Goal: Feedback & Contribution: Submit feedback/report problem

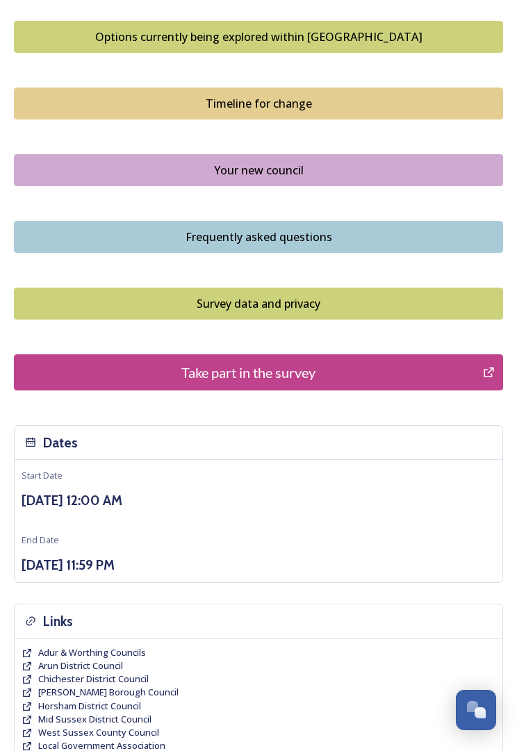
scroll to position [1018, 0]
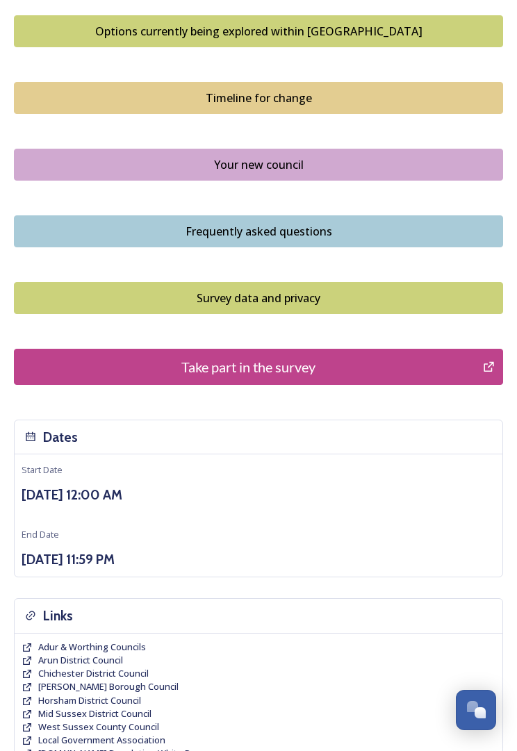
click at [334, 380] on button "Take part in the survey" at bounding box center [258, 367] width 489 height 36
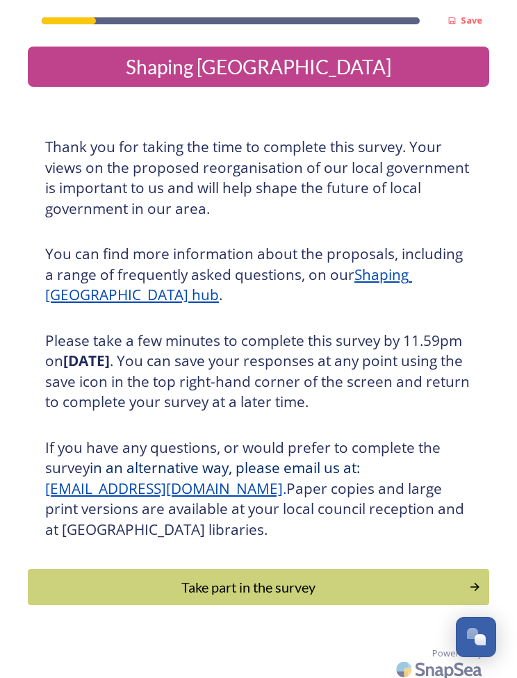
scroll to position [1, 0]
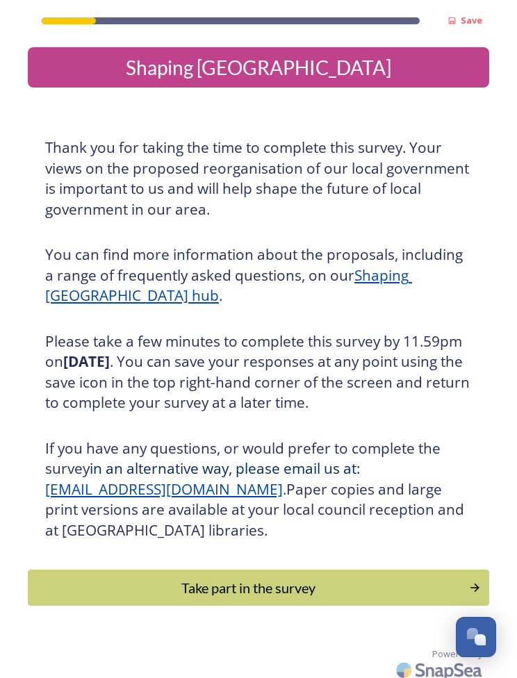
click at [329, 587] on div "Take part in the survey" at bounding box center [248, 588] width 426 height 21
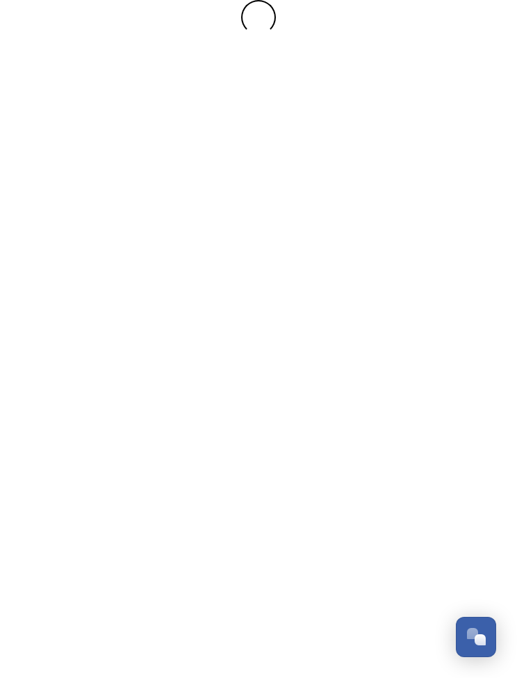
scroll to position [0, 0]
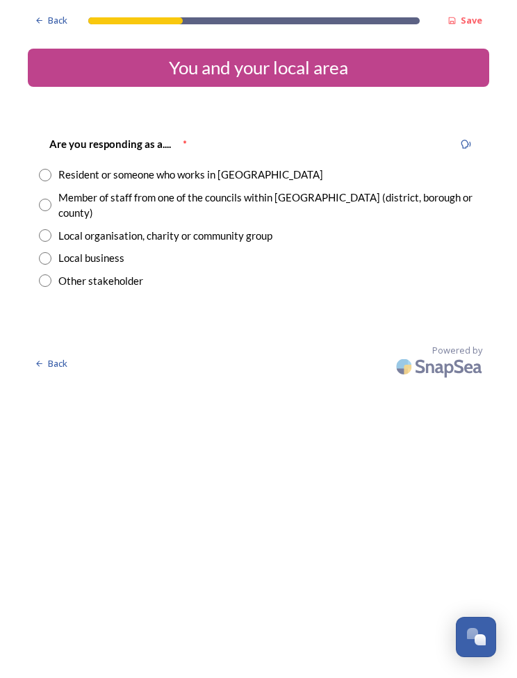
click at [48, 178] on input "radio" at bounding box center [45, 175] width 13 height 13
radio input "true"
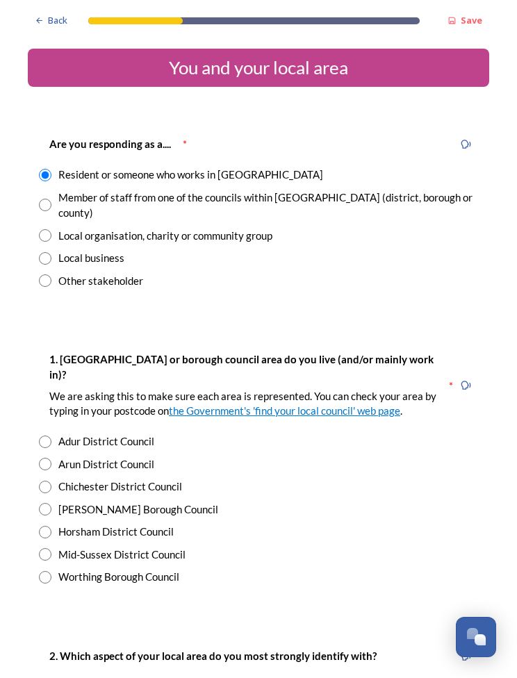
click at [46, 571] on input "radio" at bounding box center [45, 577] width 13 height 13
radio input "true"
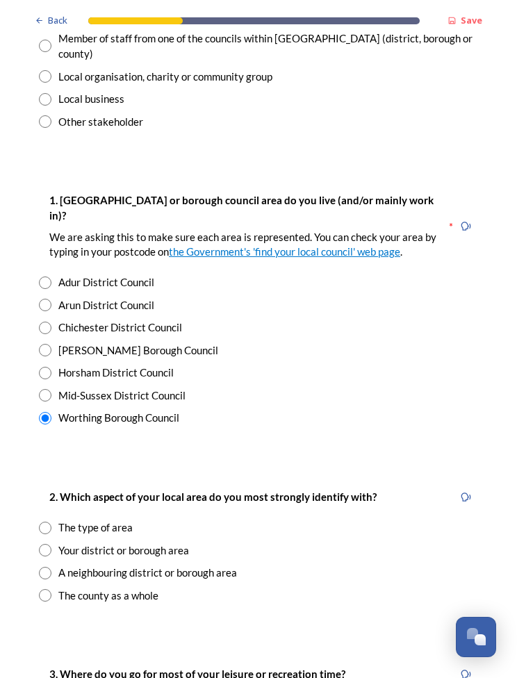
scroll to position [159, 0]
click at [49, 544] on input "radio" at bounding box center [45, 550] width 13 height 13
radio input "true"
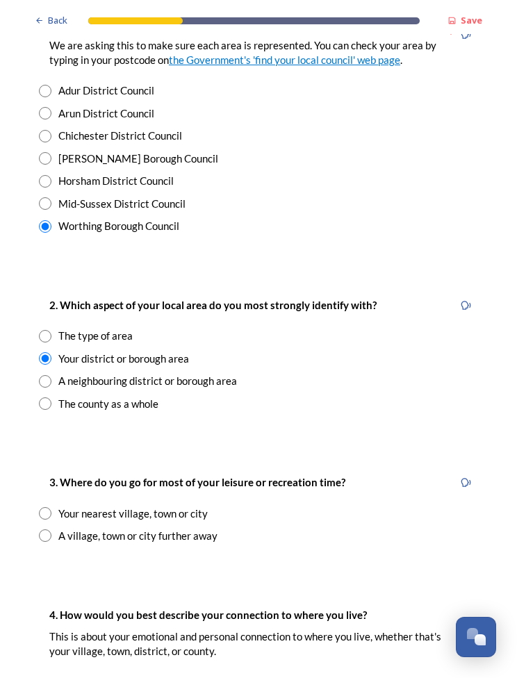
scroll to position [351, 0]
click at [47, 507] on input "radio" at bounding box center [45, 513] width 13 height 13
radio input "true"
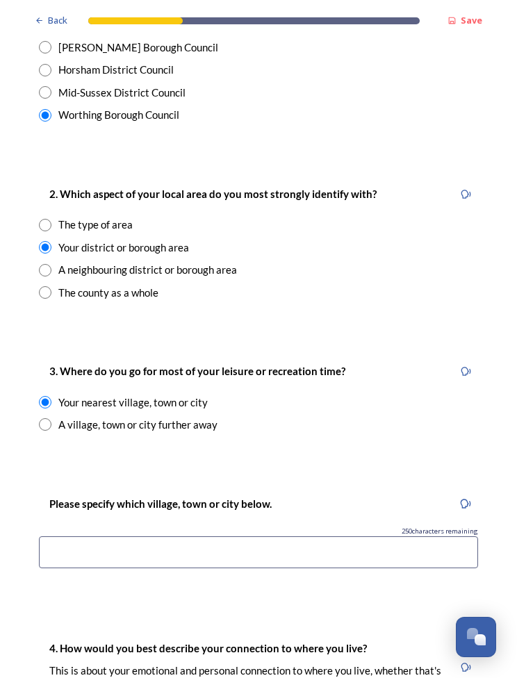
scroll to position [463, 0]
click at [94, 536] on input at bounding box center [258, 552] width 439 height 32
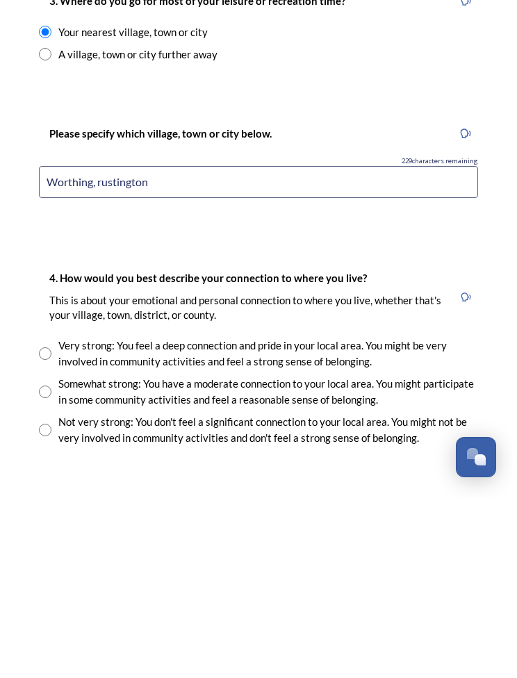
scroll to position [653, 0]
type input "Worthing, rustington"
click at [46, 566] on input "radio" at bounding box center [45, 572] width 13 height 13
radio input "true"
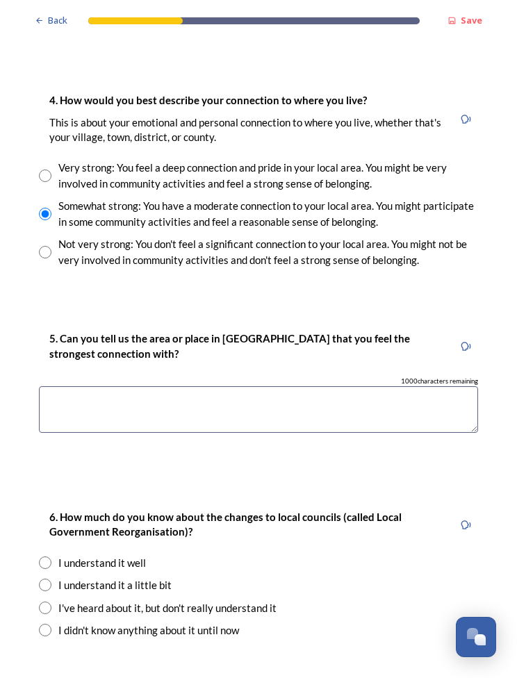
scroll to position [1011, 0]
click at [119, 387] on textarea at bounding box center [258, 410] width 439 height 47
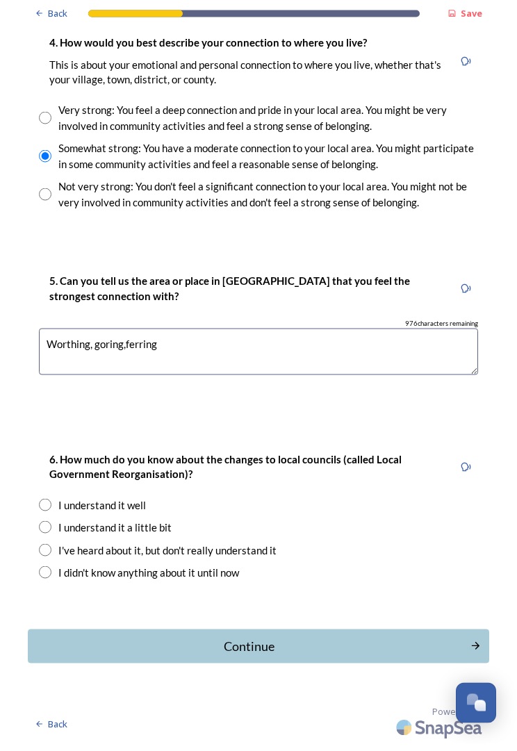
scroll to position [1016, 0]
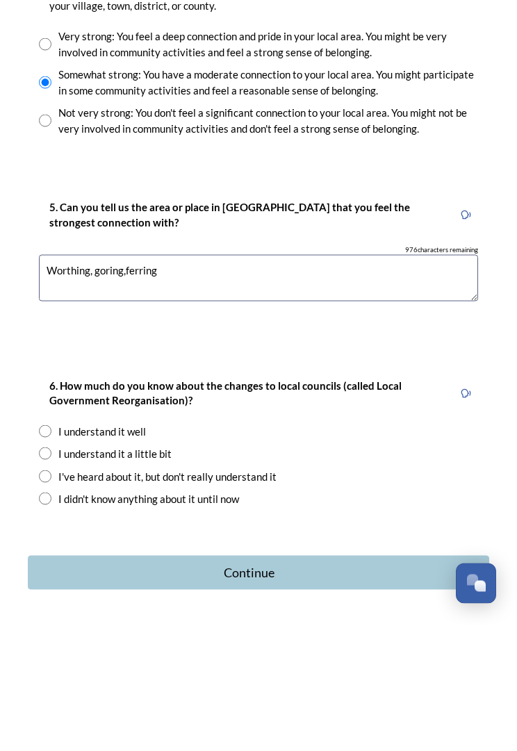
type textarea "Worthing, goring,ferring"
click at [42, 574] on input "radio" at bounding box center [45, 580] width 13 height 13
radio input "true"
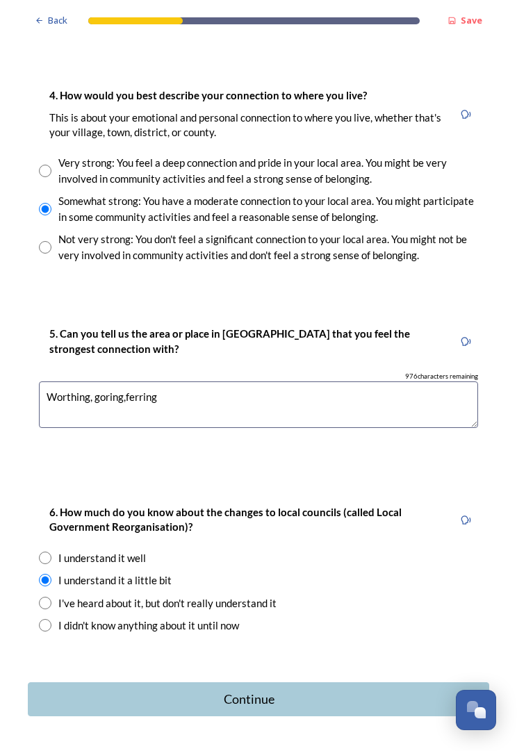
click at [295, 678] on div "Continue" at bounding box center [249, 699] width 428 height 19
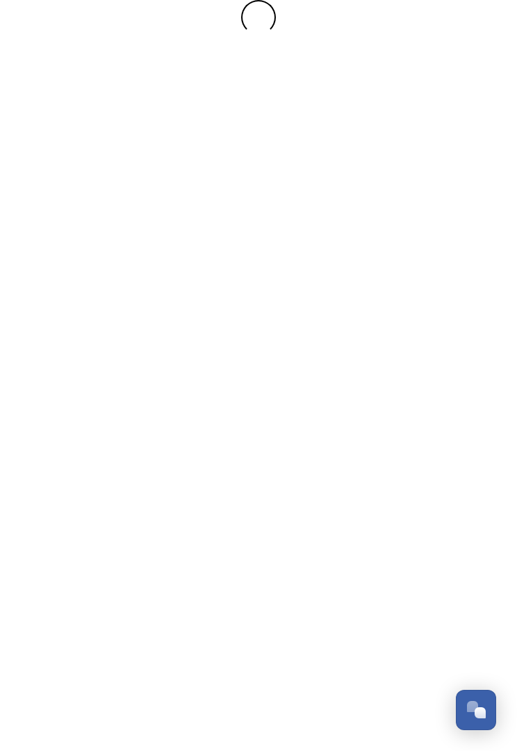
scroll to position [0, 0]
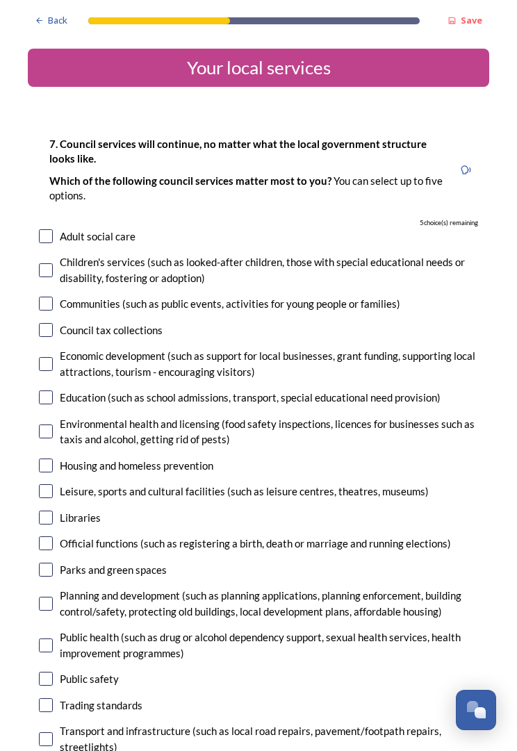
click at [48, 358] on input "checkbox" at bounding box center [46, 364] width 14 height 14
checkbox input "true"
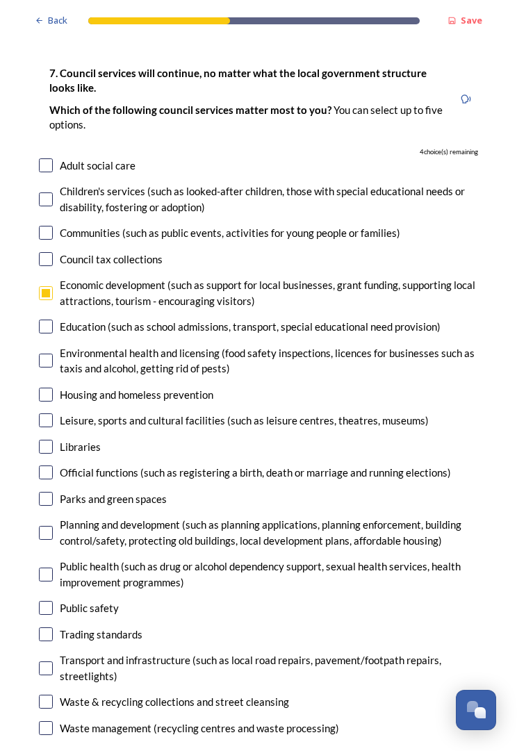
scroll to position [71, 0]
click at [40, 414] on input "checkbox" at bounding box center [46, 421] width 14 height 14
checkbox input "true"
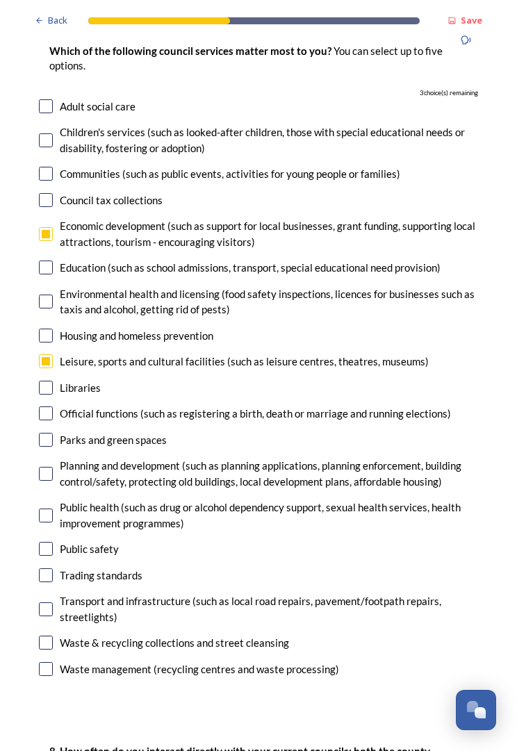
scroll to position [130, 0]
click at [49, 436] on input "checkbox" at bounding box center [46, 440] width 14 height 14
checkbox input "true"
click at [50, 473] on input "checkbox" at bounding box center [46, 474] width 14 height 14
checkbox input "true"
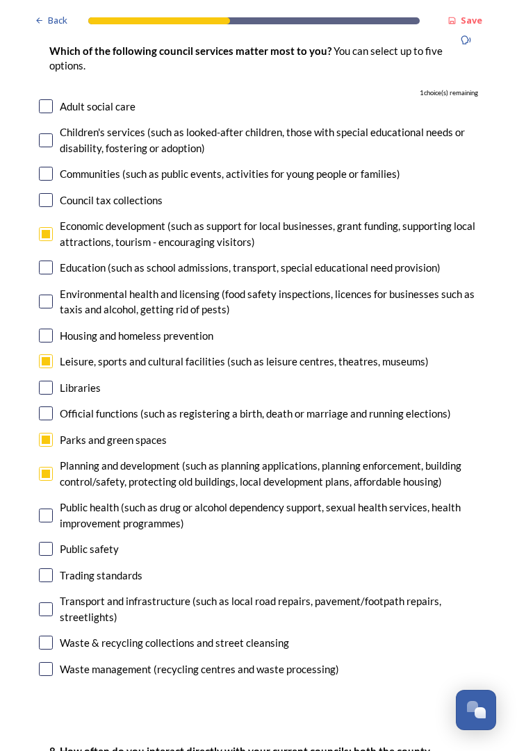
click at [51, 606] on input "checkbox" at bounding box center [46, 610] width 14 height 14
checkbox input "true"
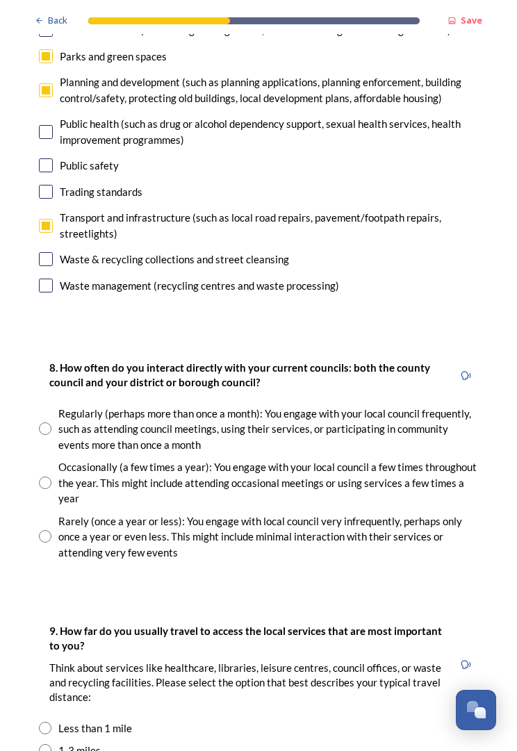
scroll to position [514, 0]
click at [40, 477] on input "radio" at bounding box center [45, 483] width 13 height 13
radio input "true"
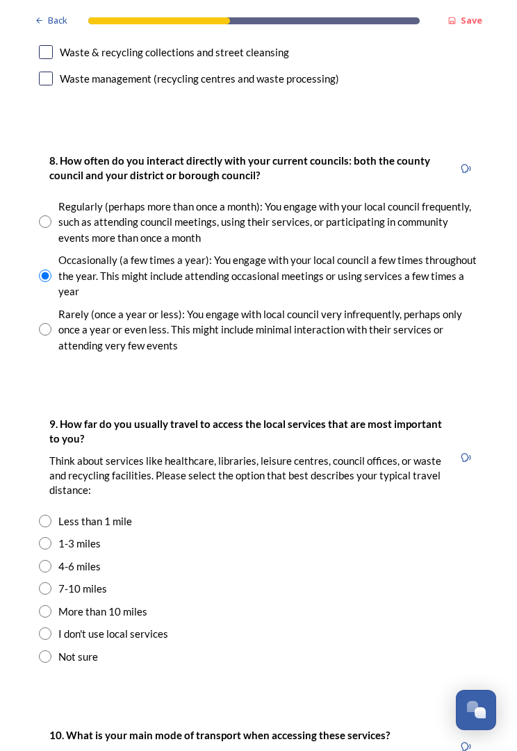
scroll to position [721, 0]
click at [49, 560] on input "radio" at bounding box center [45, 566] width 13 height 13
radio input "true"
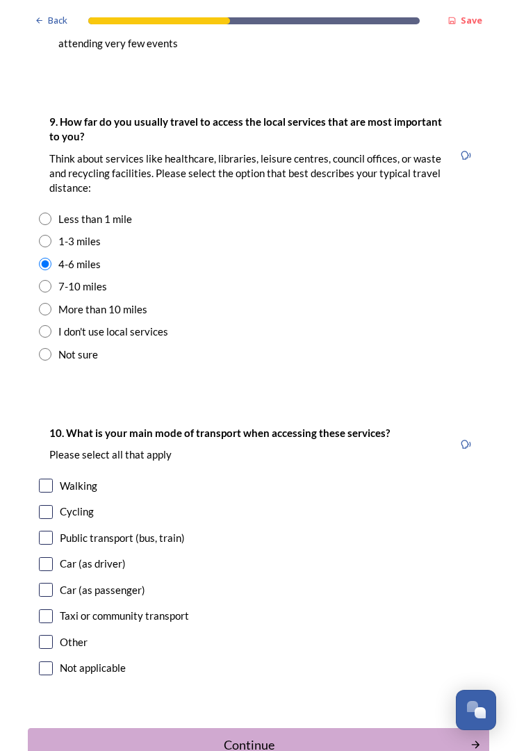
scroll to position [1023, 0]
click at [42, 479] on input "checkbox" at bounding box center [46, 486] width 14 height 14
checkbox input "true"
click at [47, 558] on input "checkbox" at bounding box center [46, 565] width 14 height 14
checkbox input "true"
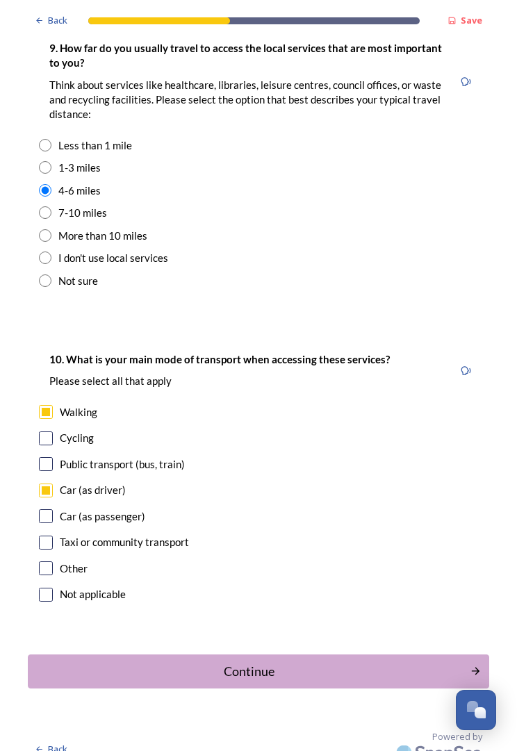
scroll to position [1094, 0]
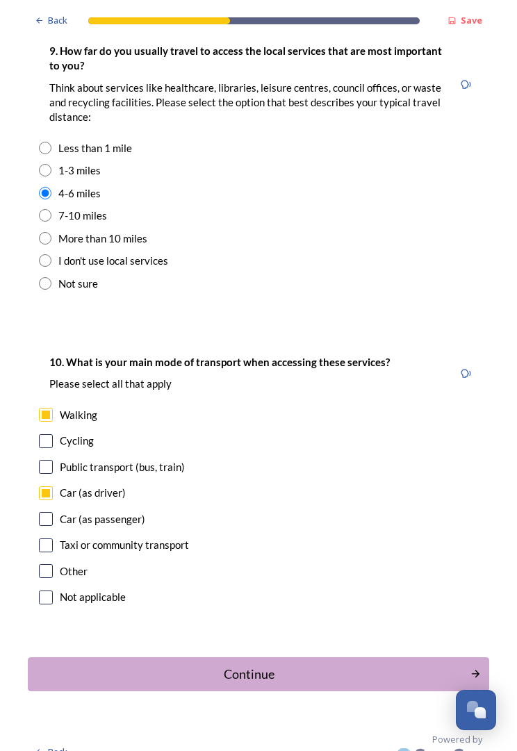
click at [312, 665] on div "Continue" at bounding box center [249, 674] width 428 height 19
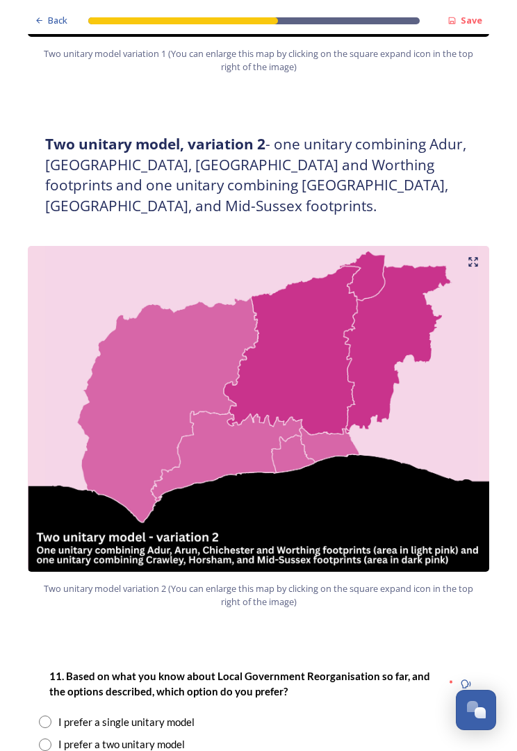
scroll to position [1265, 0]
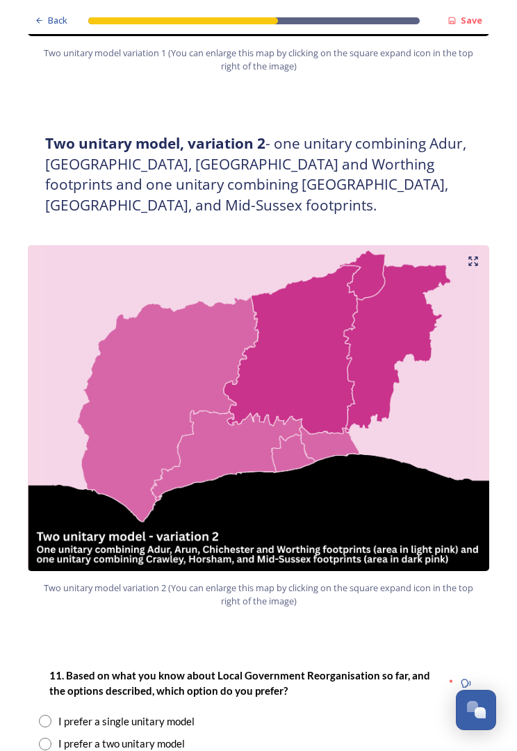
click at [51, 678] on input "radio" at bounding box center [45, 744] width 13 height 13
radio input "true"
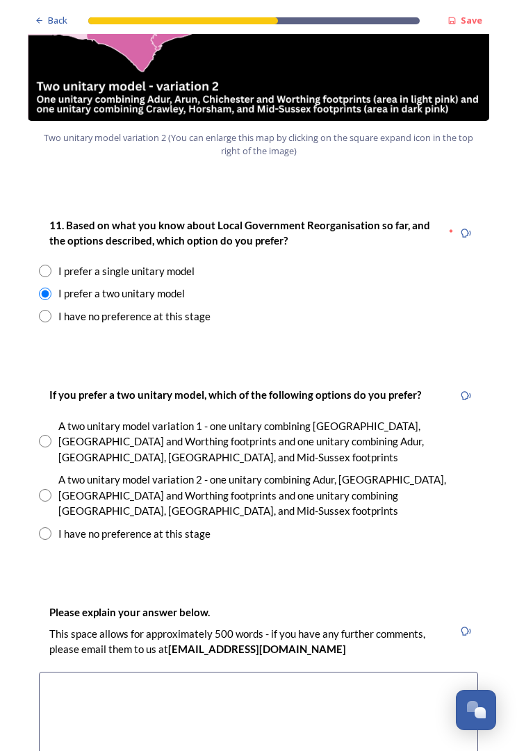
scroll to position [1715, 0]
click at [48, 489] on input "radio" at bounding box center [45, 495] width 13 height 13
radio input "true"
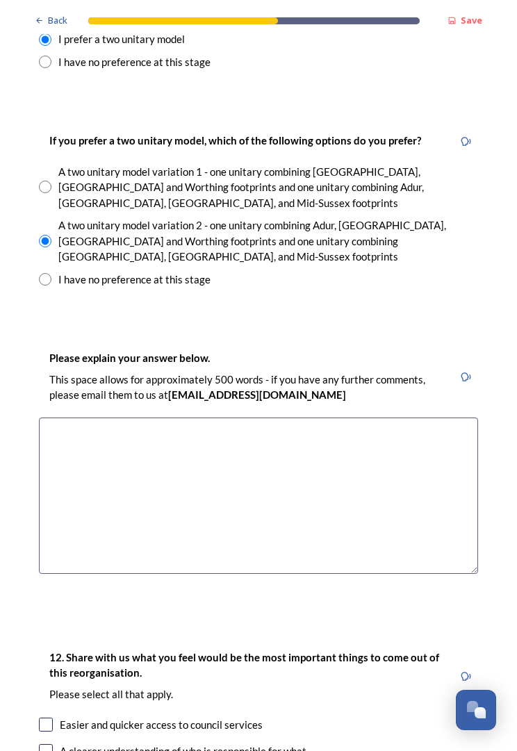
scroll to position [1969, 0]
click at [90, 418] on textarea at bounding box center [258, 496] width 439 height 156
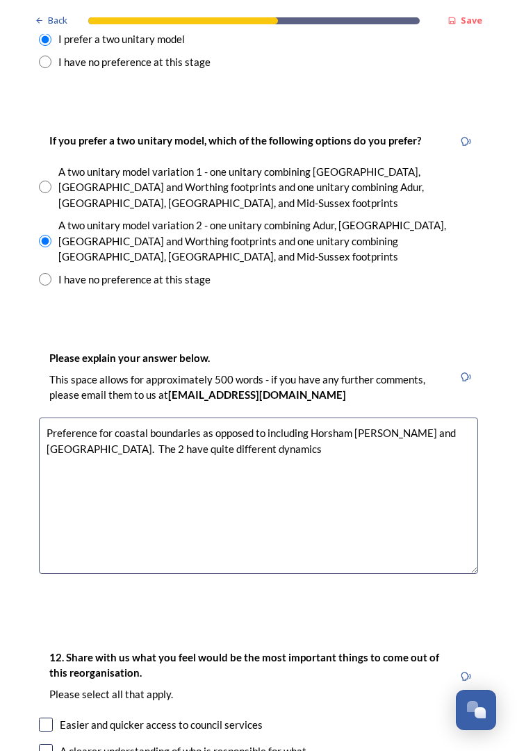
click at [311, 418] on textarea "Preference for coastal boundaries as opposed to including Horsham [PERSON_NAME]…" at bounding box center [258, 496] width 439 height 156
click at [391, 418] on textarea "Preference for coastal boundaries as opposed to having any connection/similarit…" at bounding box center [258, 496] width 439 height 156
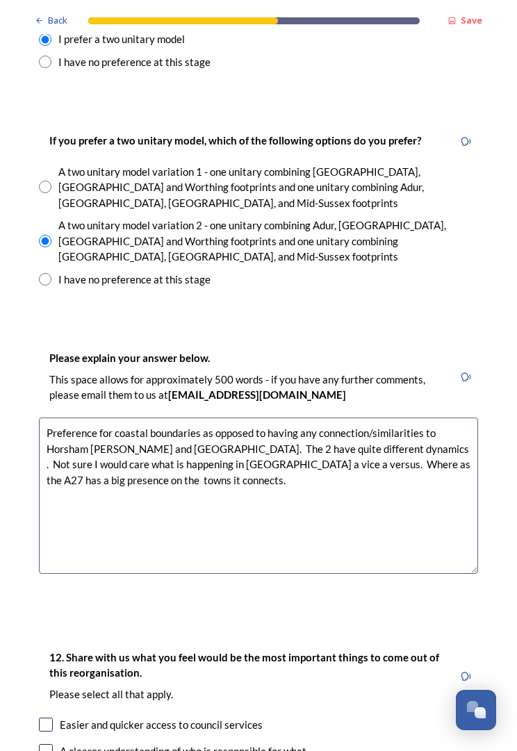
click at [371, 418] on textarea "Preference for coastal boundaries as opposed to having any connection/similarit…" at bounding box center [258, 496] width 439 height 156
click at [243, 418] on textarea "Preference for coastal boundaries as opposed to having any connection/similarit…" at bounding box center [258, 496] width 439 height 156
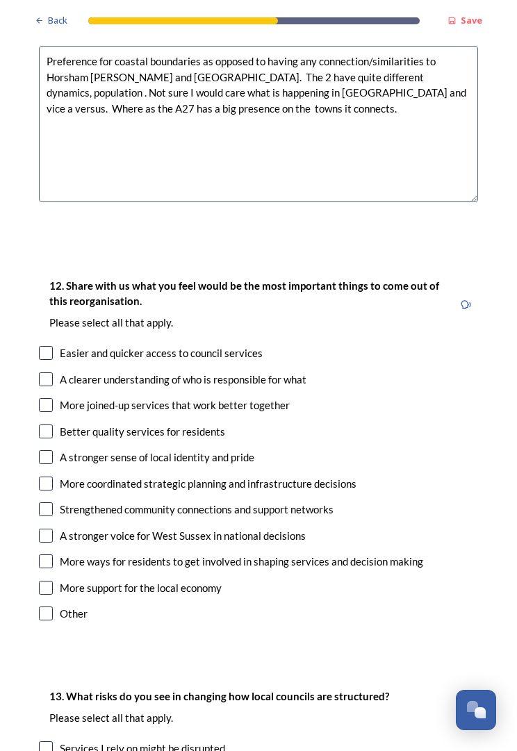
scroll to position [2341, 0]
type textarea "Preference for coastal boundaries as opposed to having any connection/similarit…"
click at [48, 450] on input "checkbox" at bounding box center [46, 457] width 14 height 14
checkbox input "true"
click at [46, 477] on input "checkbox" at bounding box center [46, 484] width 14 height 14
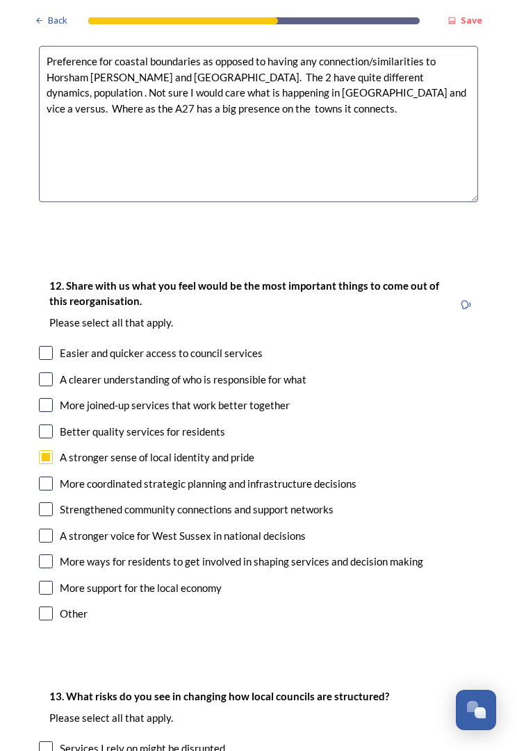
checkbox input "true"
click at [51, 581] on input "checkbox" at bounding box center [46, 588] width 14 height 14
checkbox input "true"
click at [49, 425] on input "checkbox" at bounding box center [46, 432] width 14 height 14
checkbox input "true"
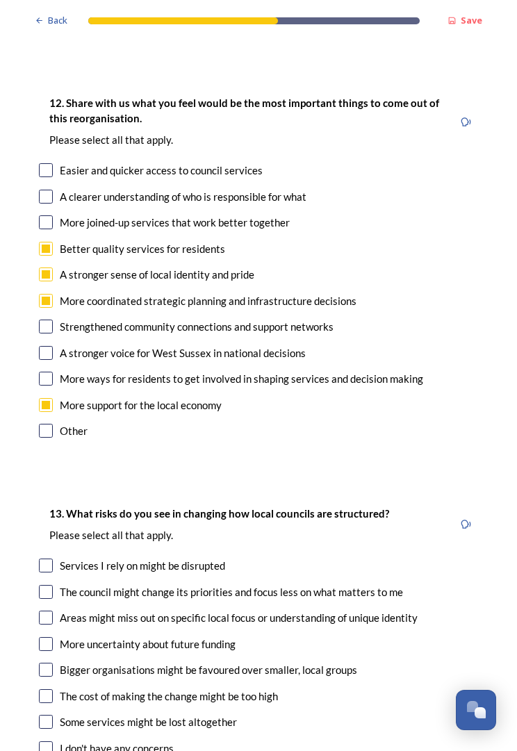
scroll to position [2524, 0]
click at [44, 585] on input "checkbox" at bounding box center [46, 592] width 14 height 14
checkbox input "true"
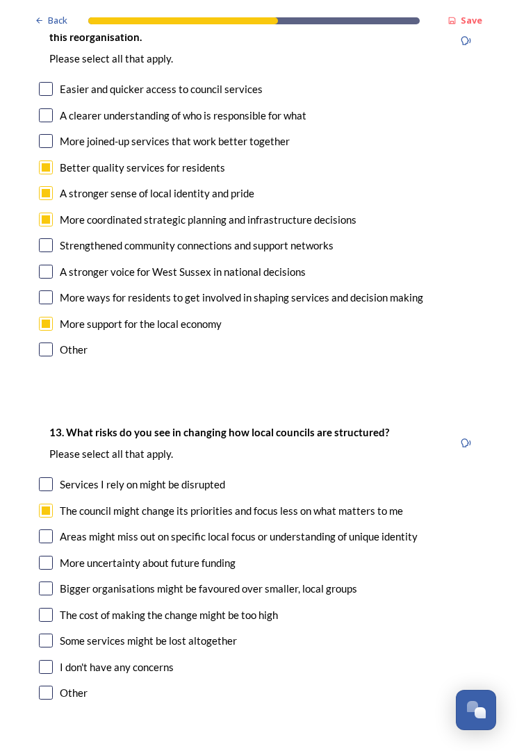
scroll to position [2605, 0]
click at [48, 530] on input "checkbox" at bounding box center [46, 537] width 14 height 14
checkbox input "true"
click at [50, 582] on input "checkbox" at bounding box center [46, 589] width 14 height 14
checkbox input "true"
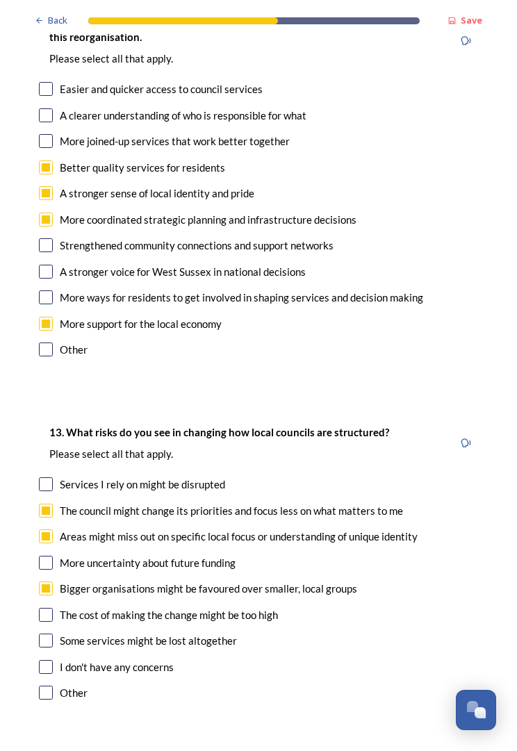
click at [42, 608] on input "checkbox" at bounding box center [46, 615] width 14 height 14
checkbox input "true"
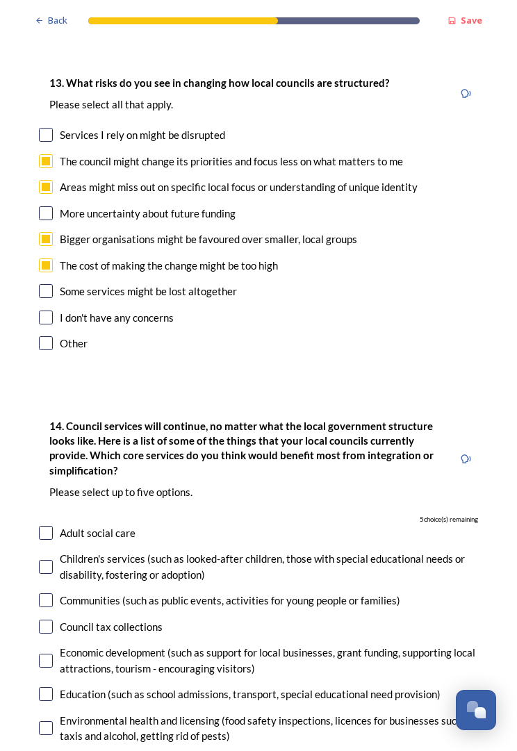
scroll to position [2955, 0]
click at [49, 526] on input "checkbox" at bounding box center [46, 533] width 14 height 14
checkbox input "true"
click at [42, 560] on input "checkbox" at bounding box center [46, 567] width 14 height 14
checkbox input "true"
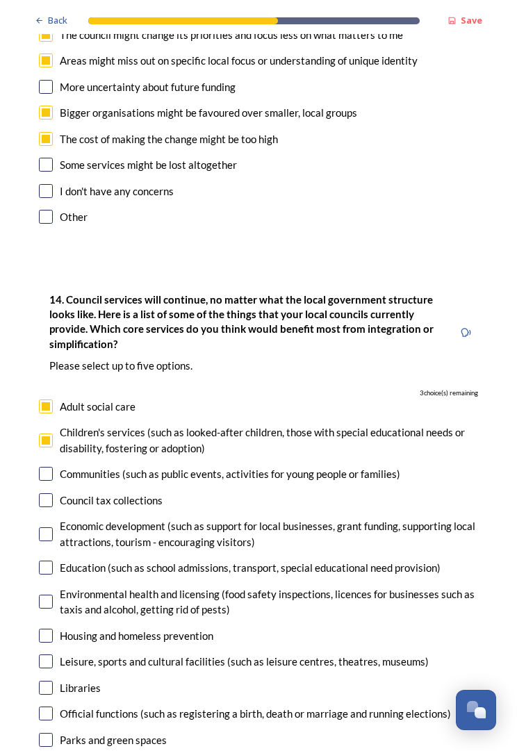
scroll to position [3082, 0]
click at [47, 560] on input "checkbox" at bounding box center [46, 567] width 14 height 14
checkbox input "true"
click at [40, 527] on input "checkbox" at bounding box center [46, 534] width 14 height 14
checkbox input "true"
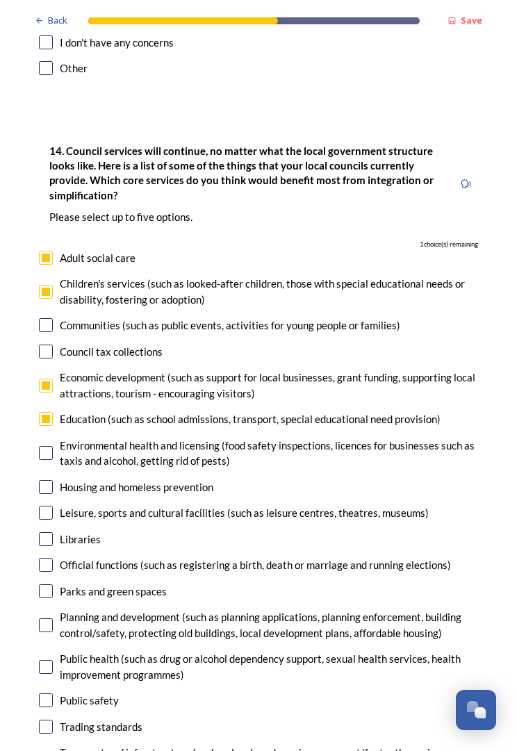
scroll to position [3230, 0]
click at [51, 678] on input "checkbox" at bounding box center [46, 761] width 14 height 14
checkbox input "true"
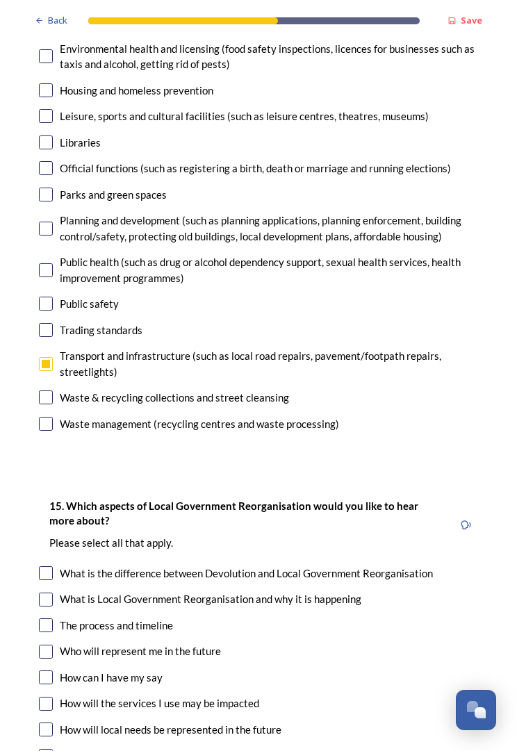
scroll to position [3628, 0]
click at [48, 644] on input "checkbox" at bounding box center [46, 651] width 14 height 14
checkbox input "true"
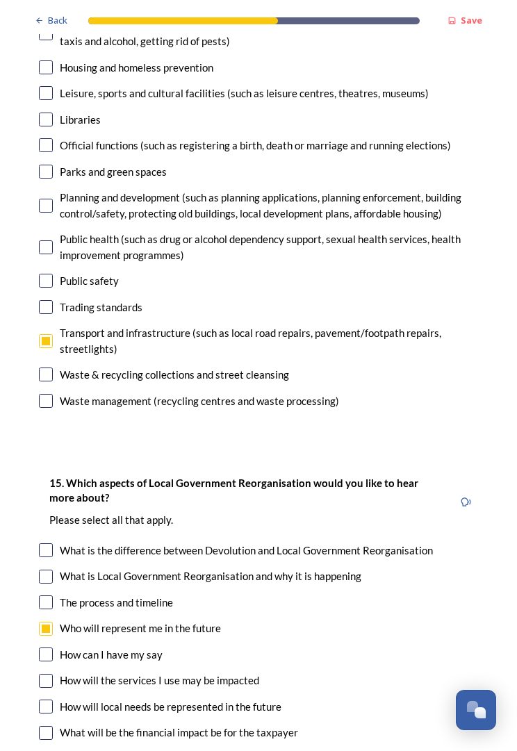
scroll to position [3650, 0]
click at [49, 678] on input "checkbox" at bounding box center [46, 707] width 14 height 14
checkbox input "true"
click at [42, 648] on input "checkbox" at bounding box center [46, 655] width 14 height 14
checkbox input "true"
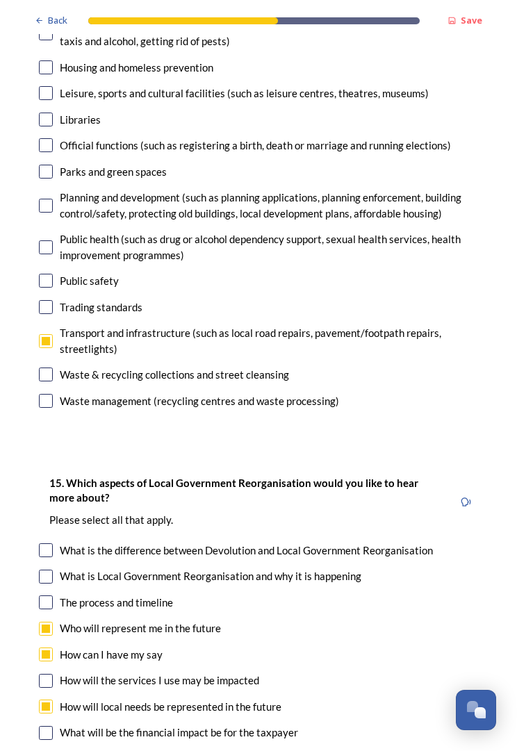
click at [49, 678] on input "checkbox" at bounding box center [46, 733] width 14 height 14
checkbox input "true"
click at [44, 678] on input "checkbox" at bounding box center [46, 759] width 14 height 14
checkbox input "true"
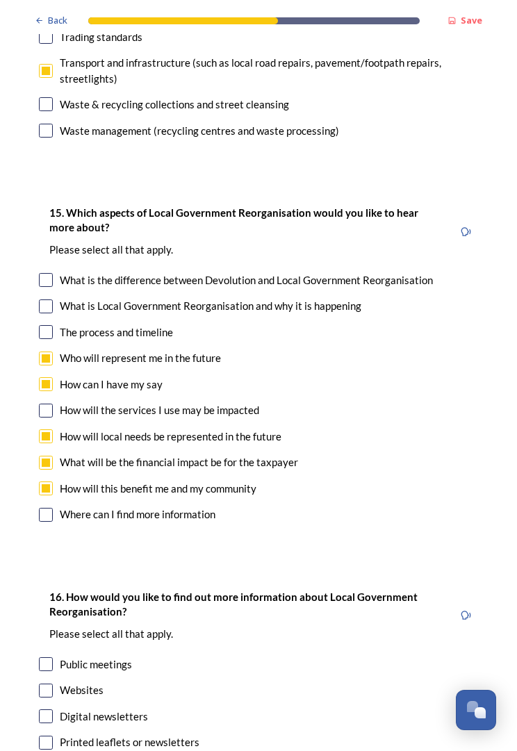
scroll to position [3921, 0]
checkbox input "true"
click at [51, 678] on input "checkbox" at bounding box center [46, 717] width 14 height 14
checkbox input "true"
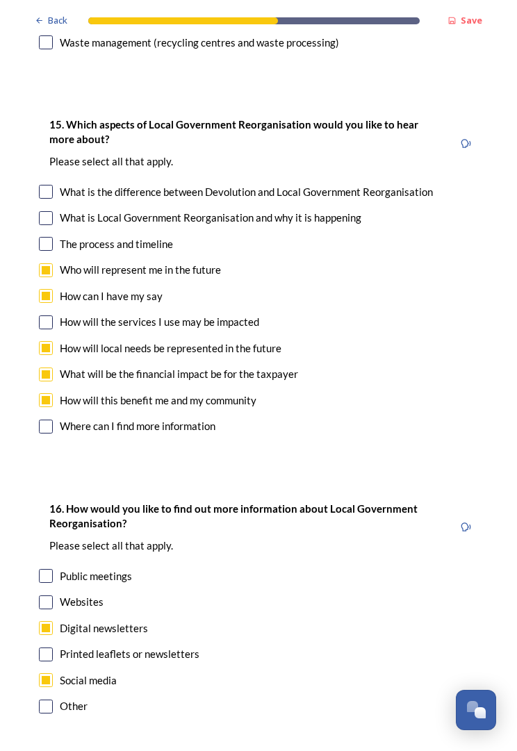
scroll to position [4006, 0]
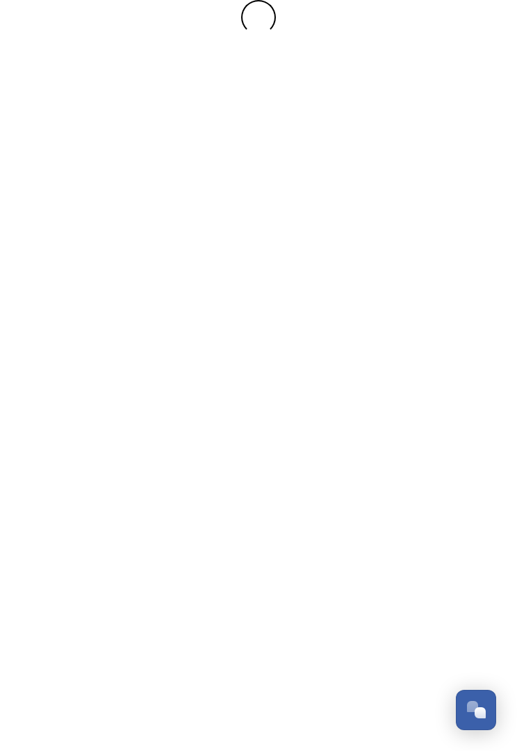
scroll to position [0, 0]
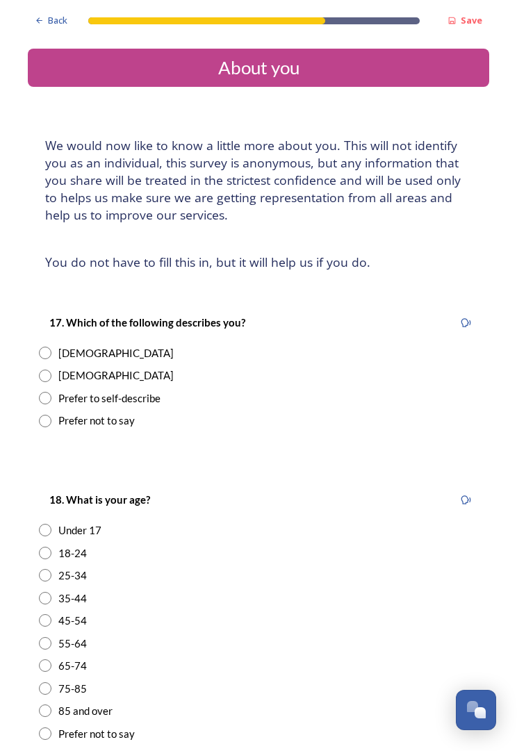
click at [44, 349] on input "radio" at bounding box center [45, 353] width 13 height 13
radio input "true"
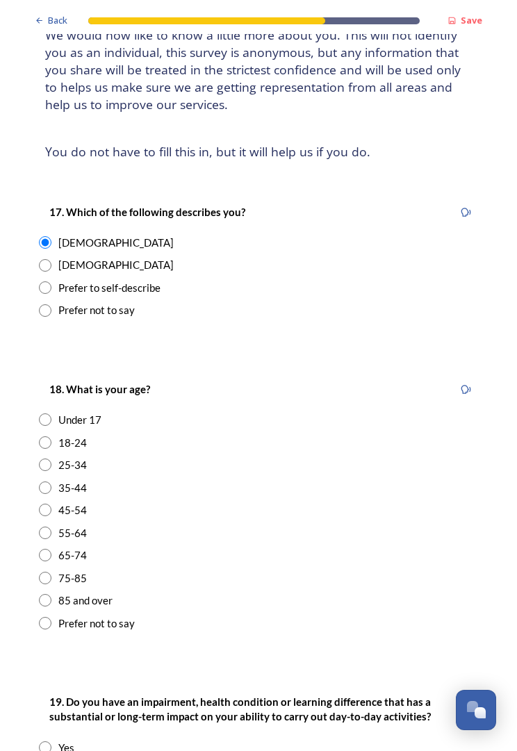
scroll to position [111, 0]
click at [50, 527] on input "radio" at bounding box center [45, 533] width 13 height 13
radio input "true"
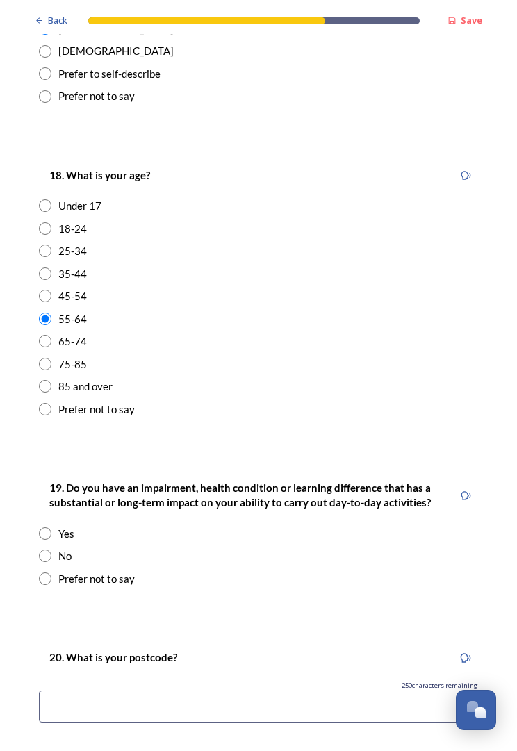
scroll to position [325, 0]
click at [49, 550] on input "radio" at bounding box center [45, 556] width 13 height 13
radio input "true"
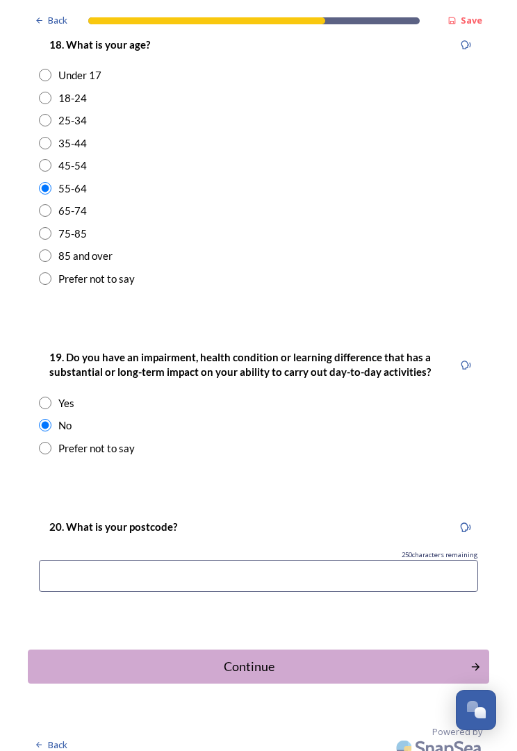
scroll to position [455, 0]
click at [216, 569] on input at bounding box center [258, 576] width 439 height 32
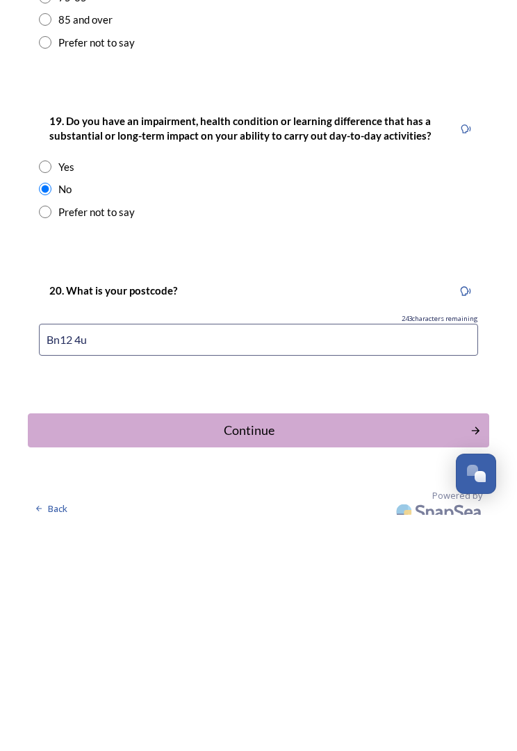
type input "Bn12 4uq"
click at [323, 658] on div "Continue" at bounding box center [249, 667] width 428 height 19
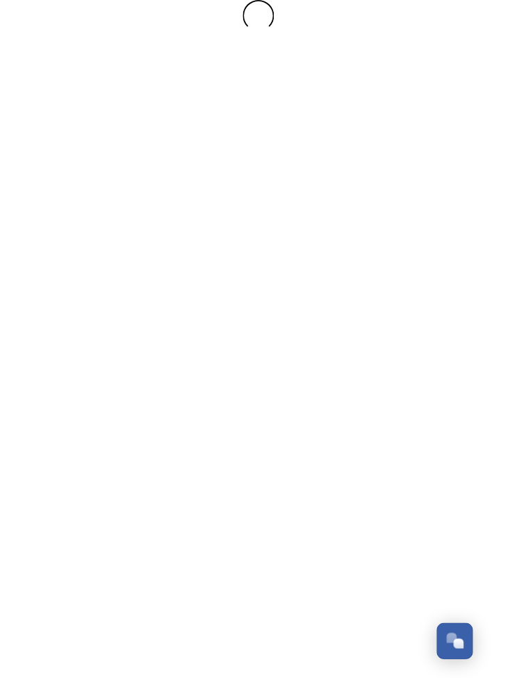
scroll to position [0, 0]
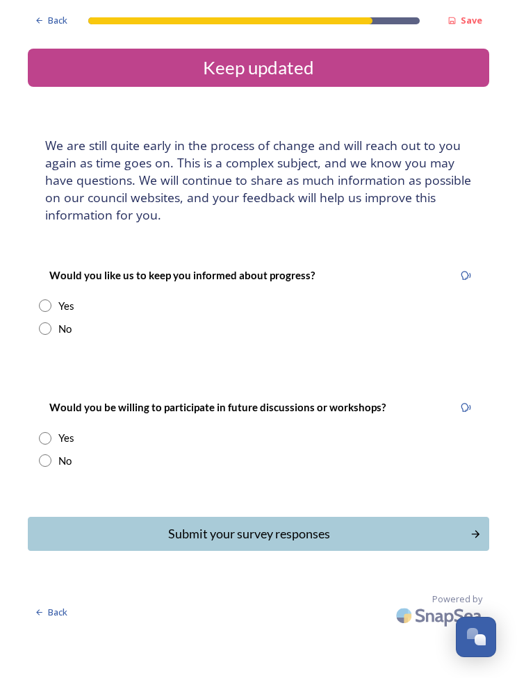
click at [48, 327] on input "radio" at bounding box center [45, 329] width 13 height 13
radio input "true"
click at [41, 463] on div "No" at bounding box center [258, 461] width 439 height 16
radio input "true"
click at [325, 534] on div "Submit your survey responses" at bounding box center [249, 534] width 428 height 19
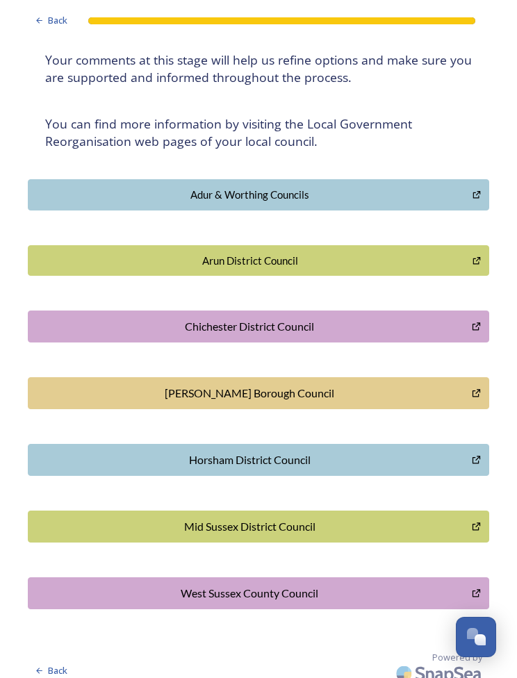
scroll to position [204, 0]
